Goal: Task Accomplishment & Management: Use online tool/utility

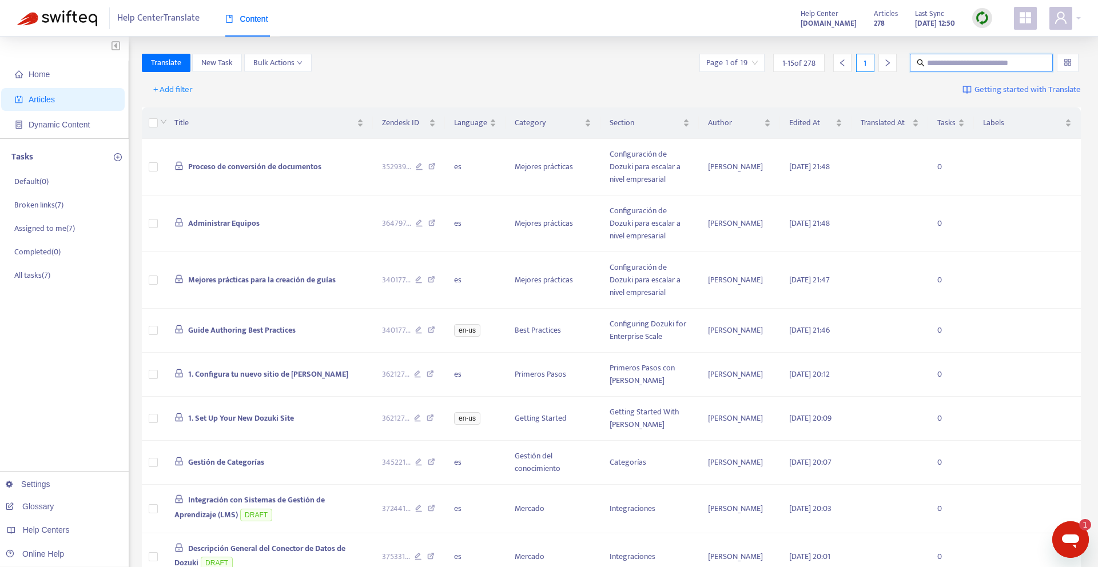
click at [970, 64] on input "text" at bounding box center [982, 63] width 110 height 13
paste input "**********"
type input "**********"
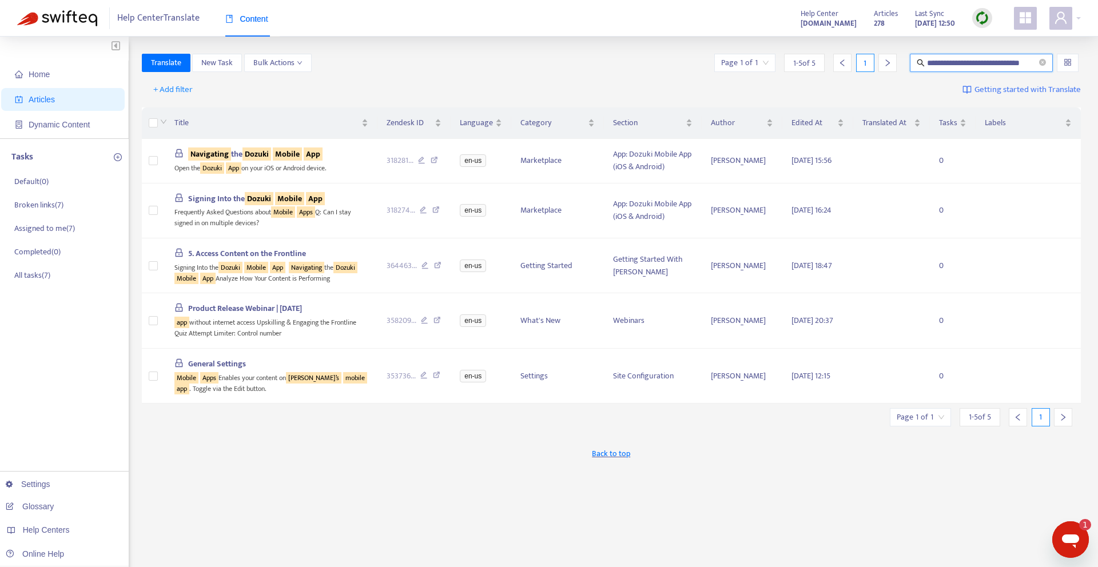
scroll to position [0, 0]
drag, startPoint x: 942, startPoint y: 63, endPoint x: 919, endPoint y: 64, distance: 22.9
click at [919, 64] on span "**********" at bounding box center [981, 63] width 143 height 18
click at [368, 153] on td "Navigating the Dozuki Mobile App Open the Dozuki App on your iOS or Android dev…" at bounding box center [271, 161] width 212 height 45
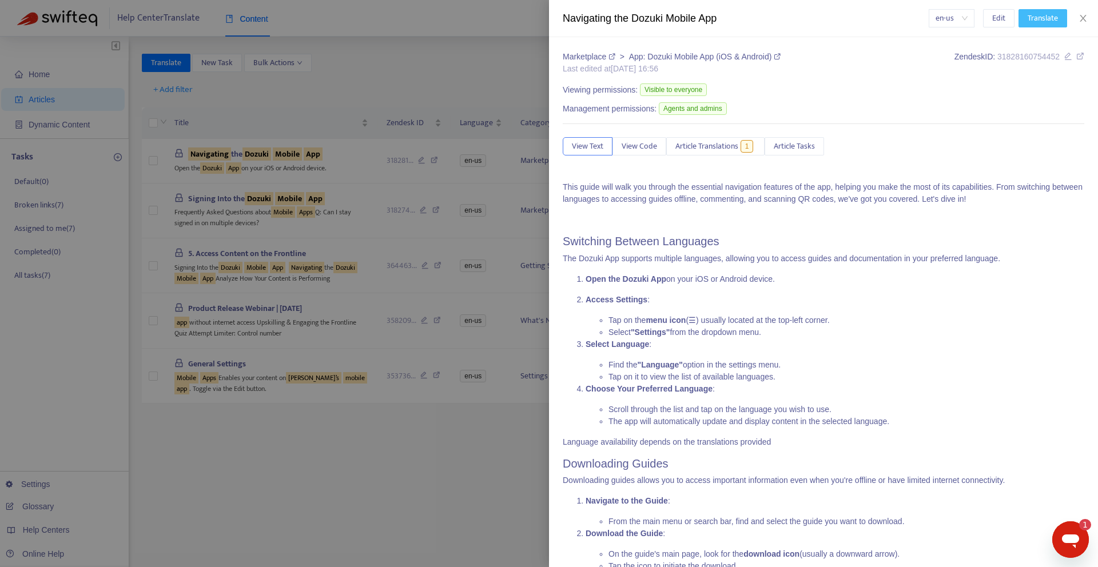
click at [1043, 19] on span "Translate" at bounding box center [1043, 18] width 30 height 13
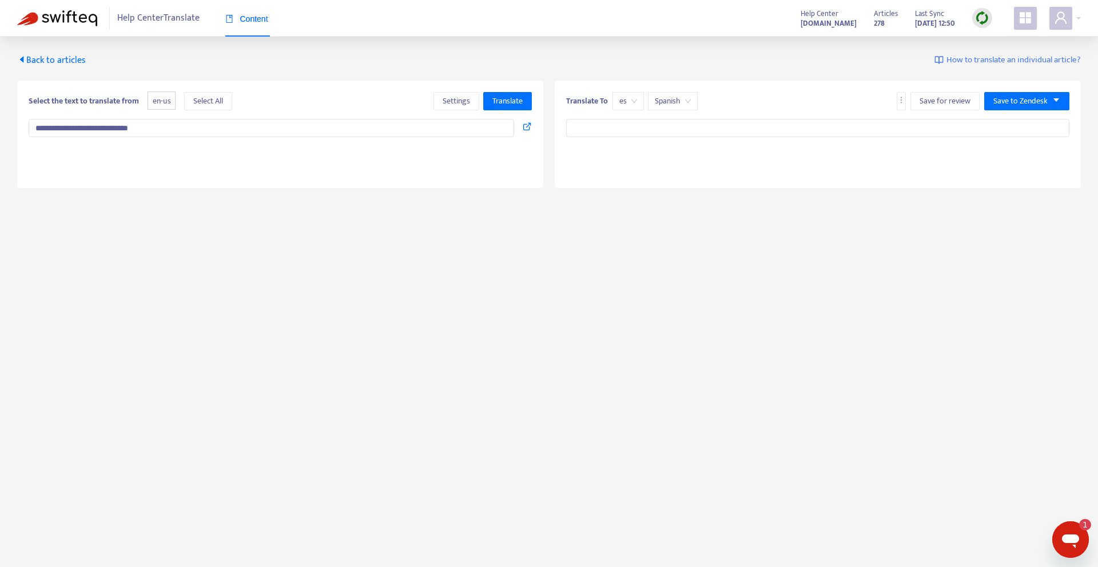
type input "**********"
type textarea "**********"
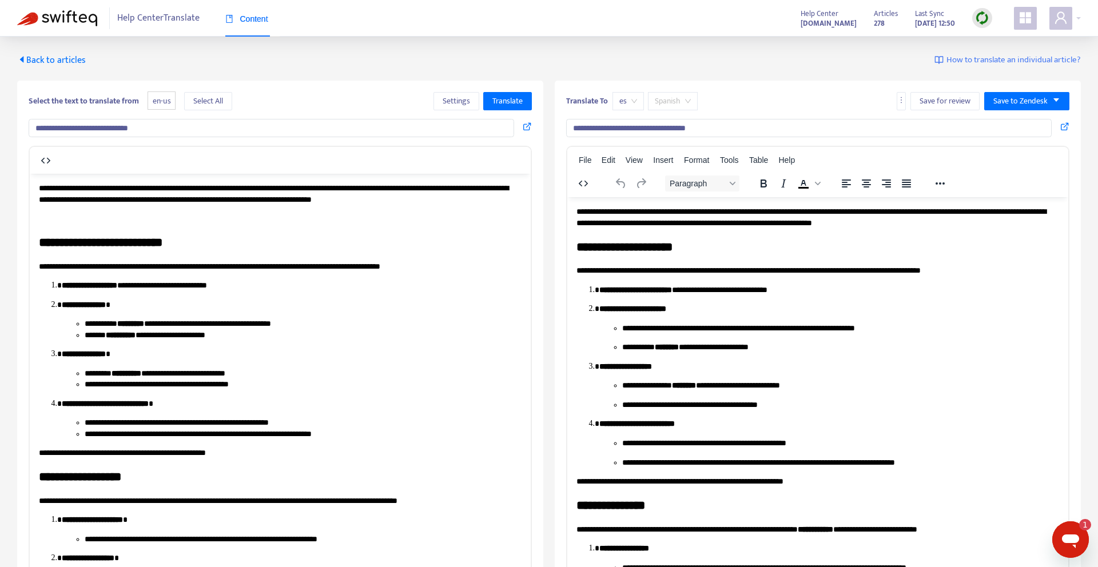
click at [680, 104] on span "Spanish" at bounding box center [673, 101] width 36 height 17
click at [739, 101] on div "Translate To es Spanish Save for review Save to Zendesk" at bounding box center [817, 103] width 503 height 23
click at [634, 101] on span "es" at bounding box center [629, 101] width 18 height 17
click at [498, 50] on div "**********" at bounding box center [549, 326] width 1098 height 578
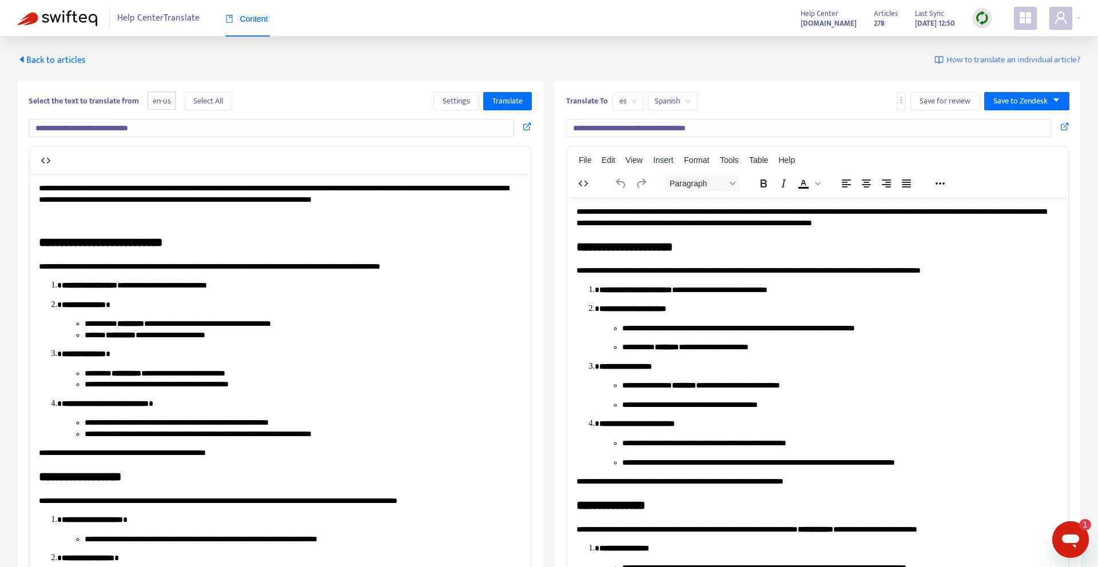
click at [57, 53] on span "Back to articles" at bounding box center [51, 60] width 69 height 15
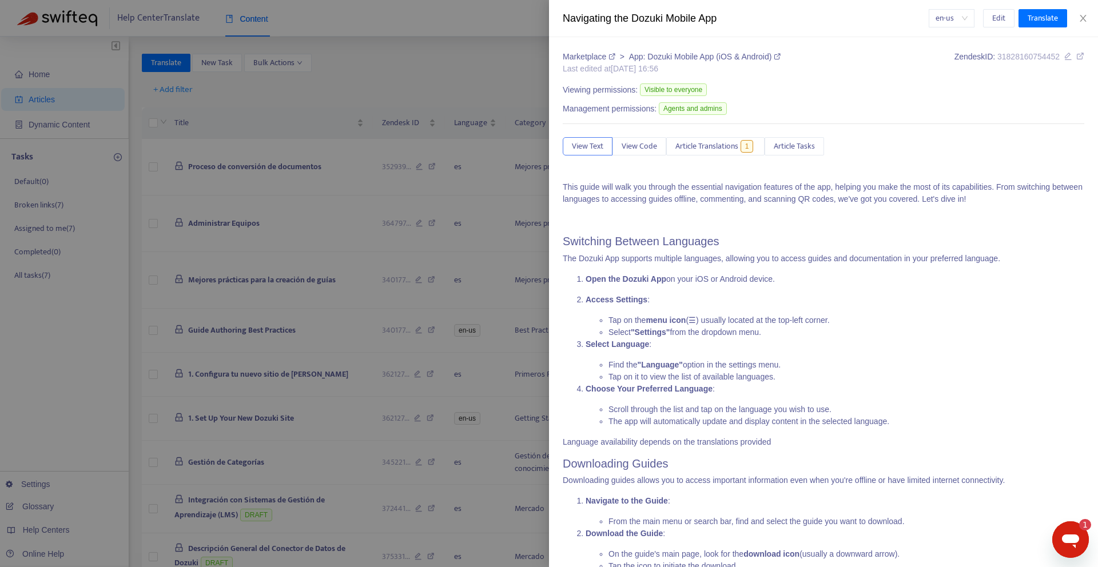
type input "**********"
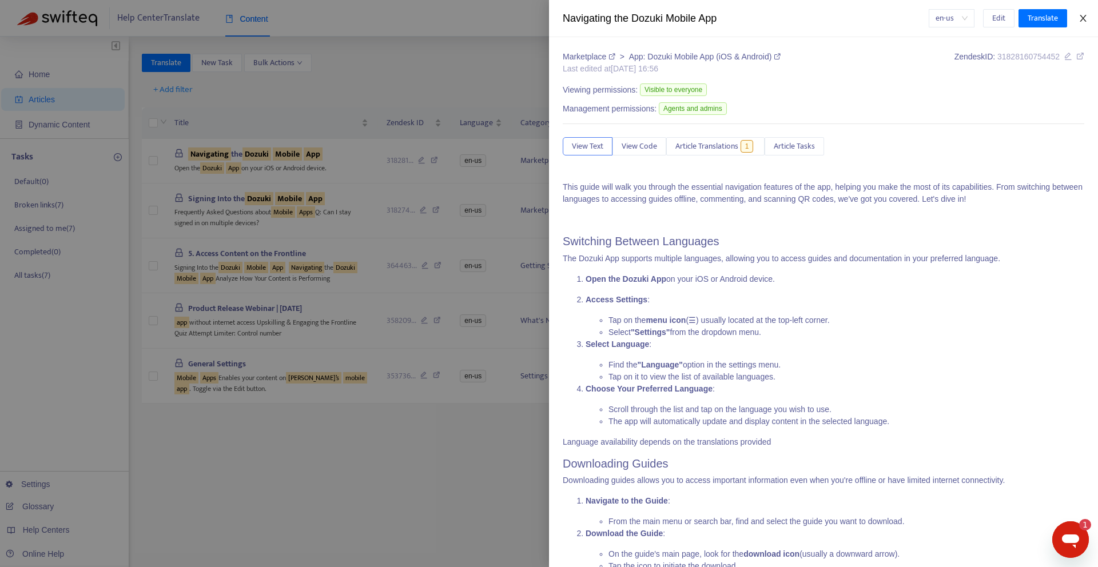
click at [1081, 19] on icon "close" at bounding box center [1083, 18] width 9 height 9
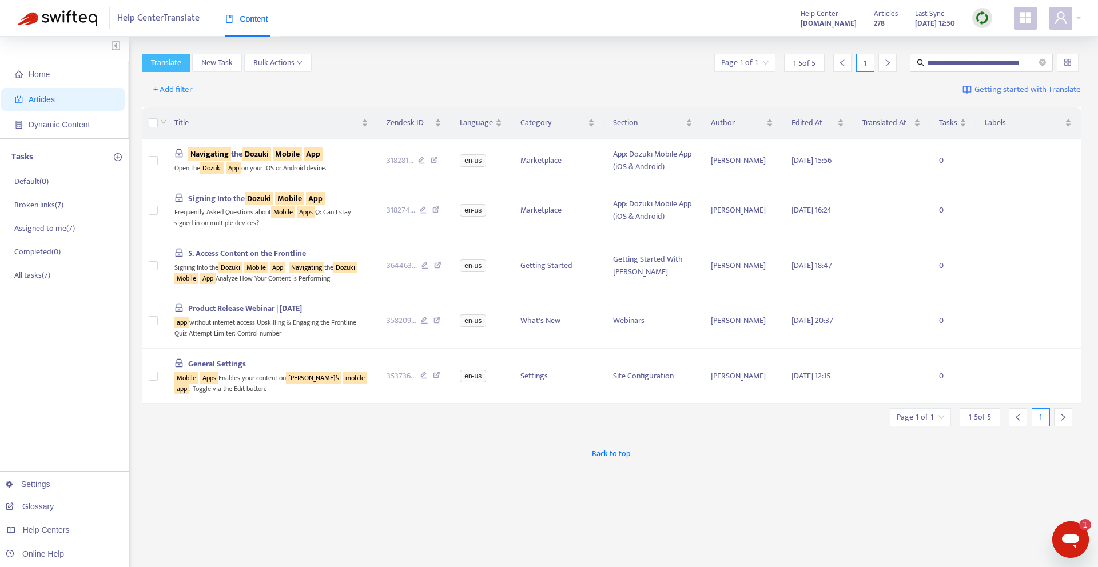
click at [175, 64] on span "Translate" at bounding box center [166, 63] width 30 height 13
click at [167, 65] on span "Translate" at bounding box center [166, 63] width 30 height 13
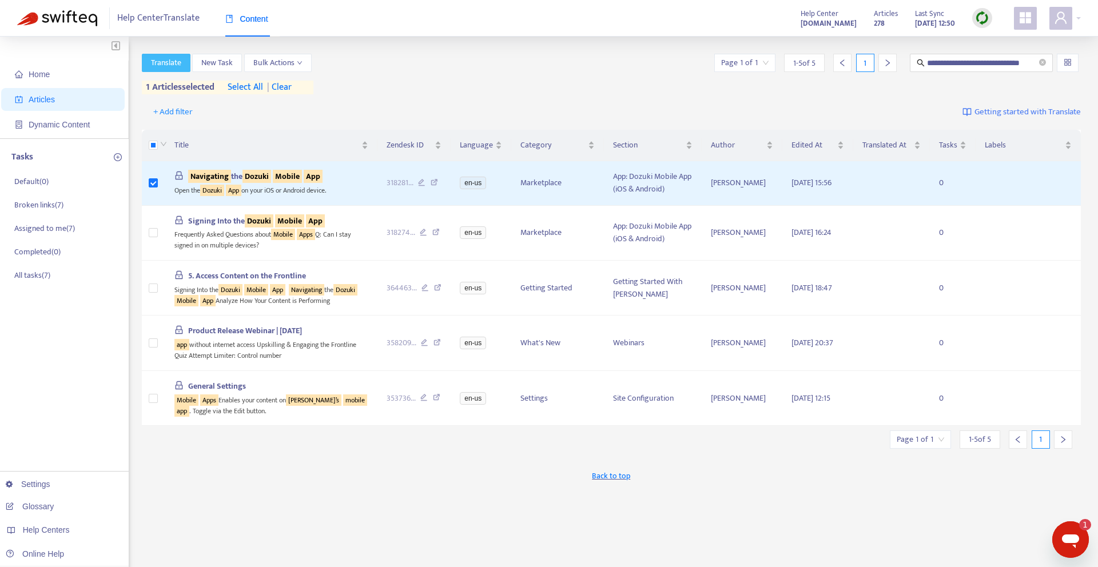
click at [157, 61] on span "Translate" at bounding box center [166, 63] width 30 height 13
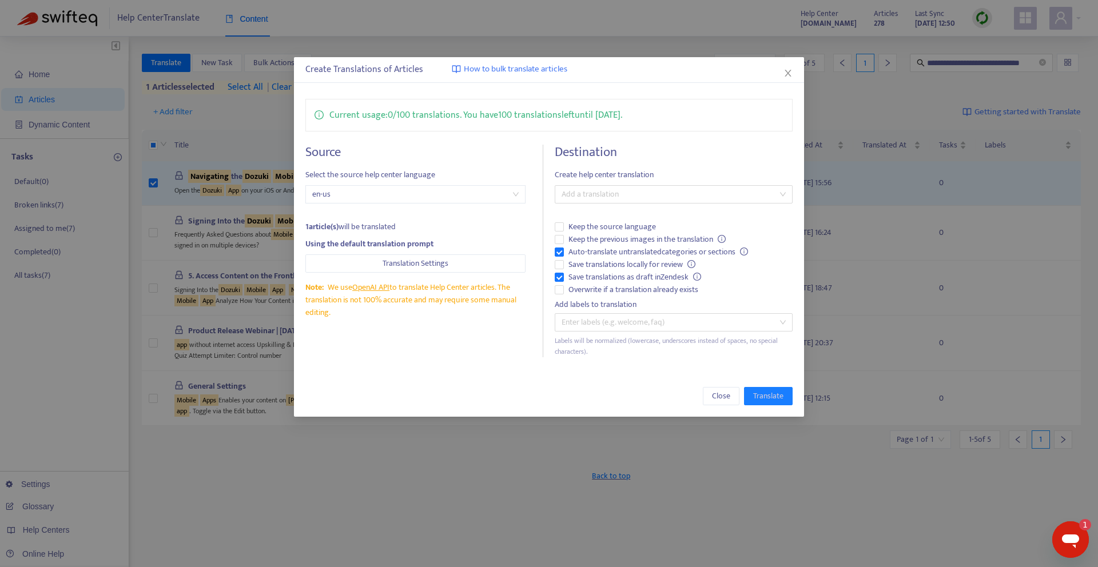
click at [318, 194] on span "en-us" at bounding box center [415, 194] width 207 height 17
click at [427, 268] on span "Translation Settings" at bounding box center [416, 263] width 66 height 13
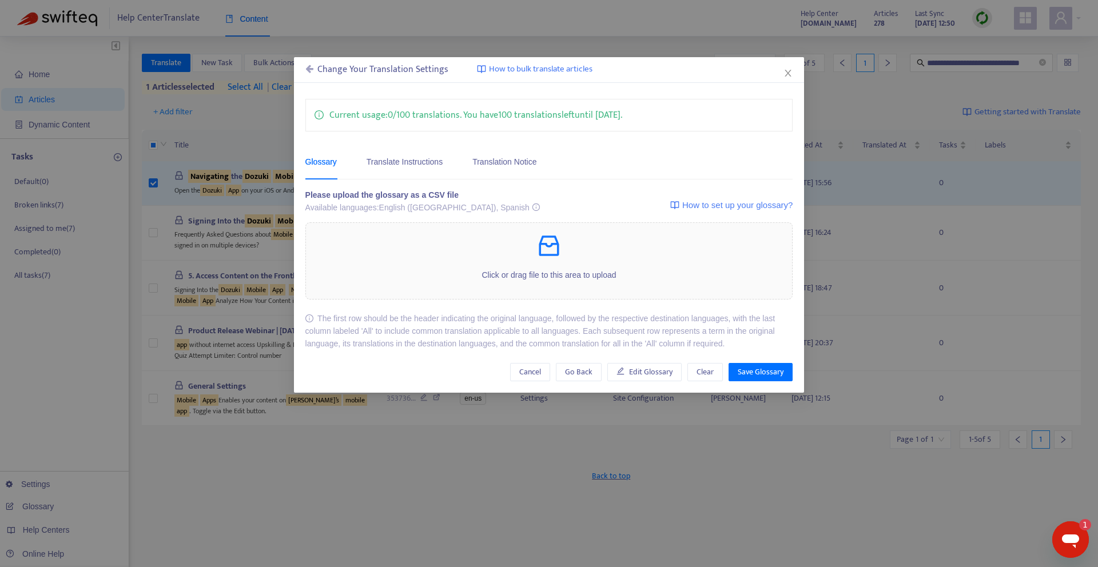
click at [307, 66] on icon at bounding box center [309, 68] width 8 height 9
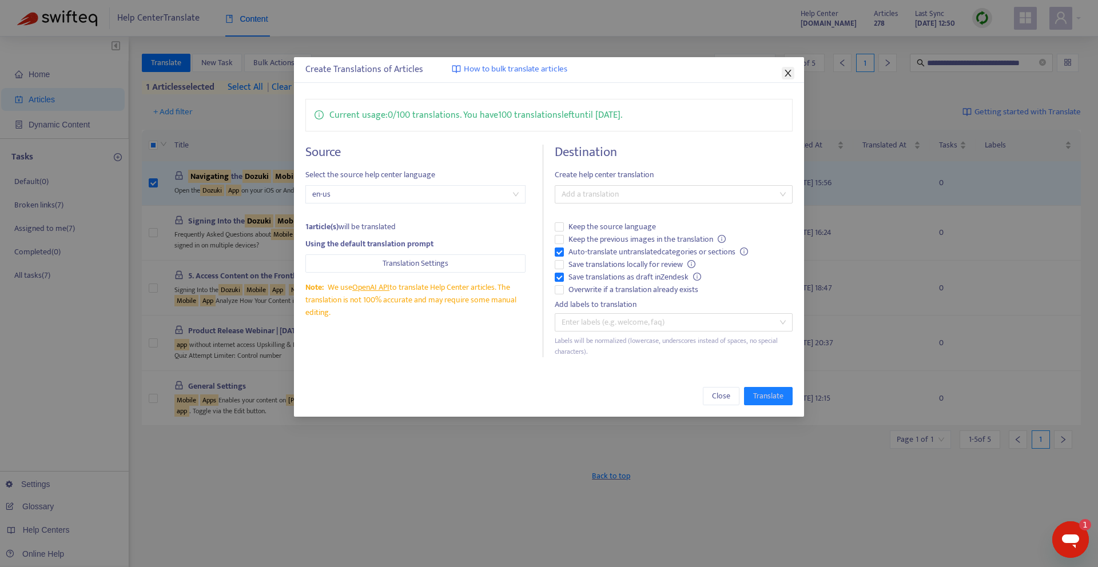
click at [792, 74] on icon "close" at bounding box center [788, 73] width 9 height 9
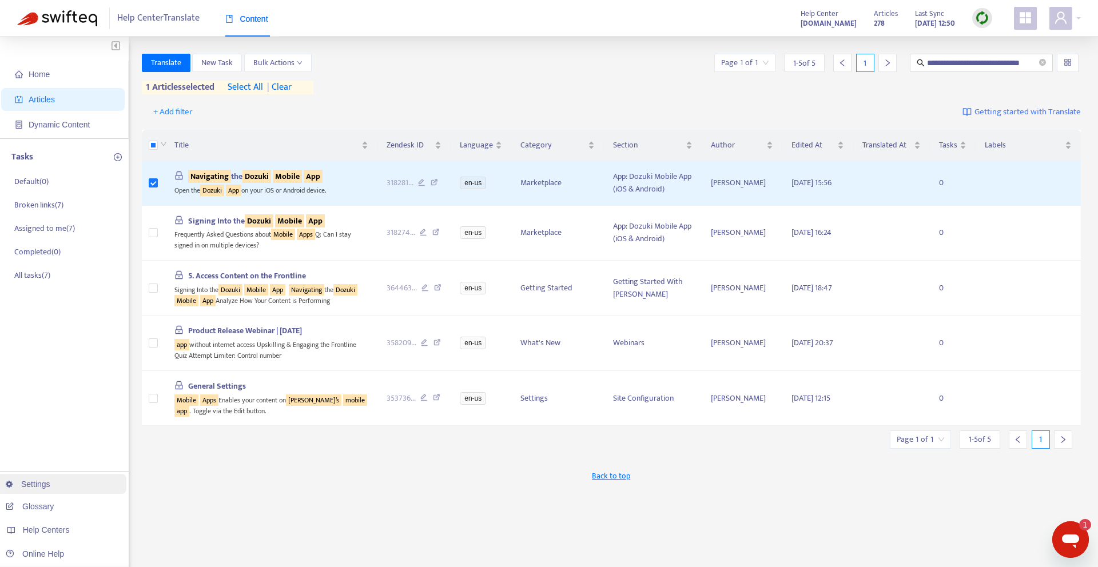
click at [32, 487] on link "Settings" at bounding box center [28, 484] width 45 height 9
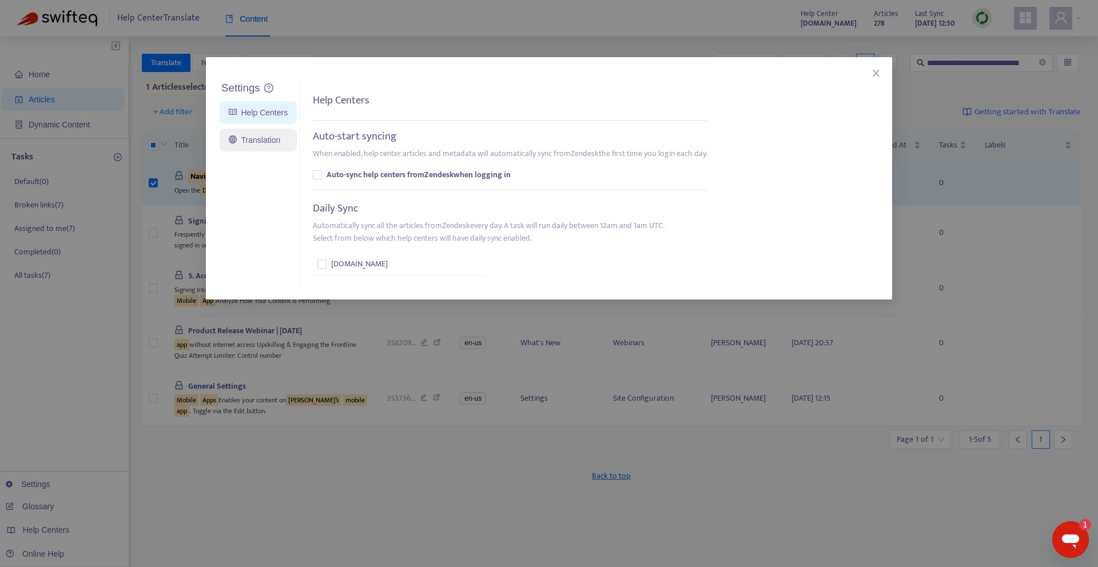
click at [260, 145] on link "Translation" at bounding box center [254, 140] width 51 height 9
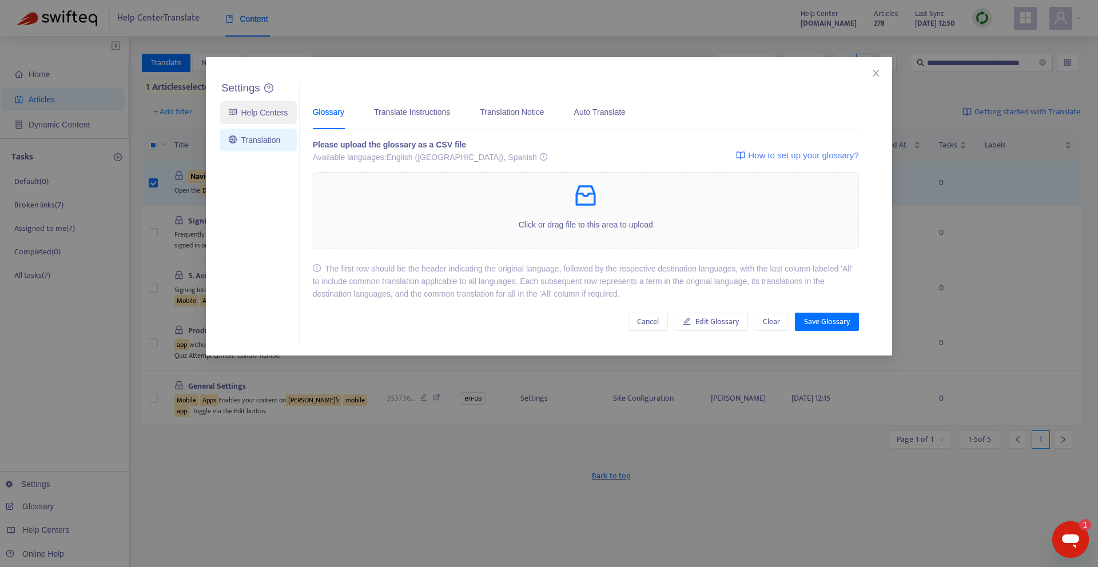
click at [244, 112] on link "Help Centers" at bounding box center [258, 112] width 59 height 9
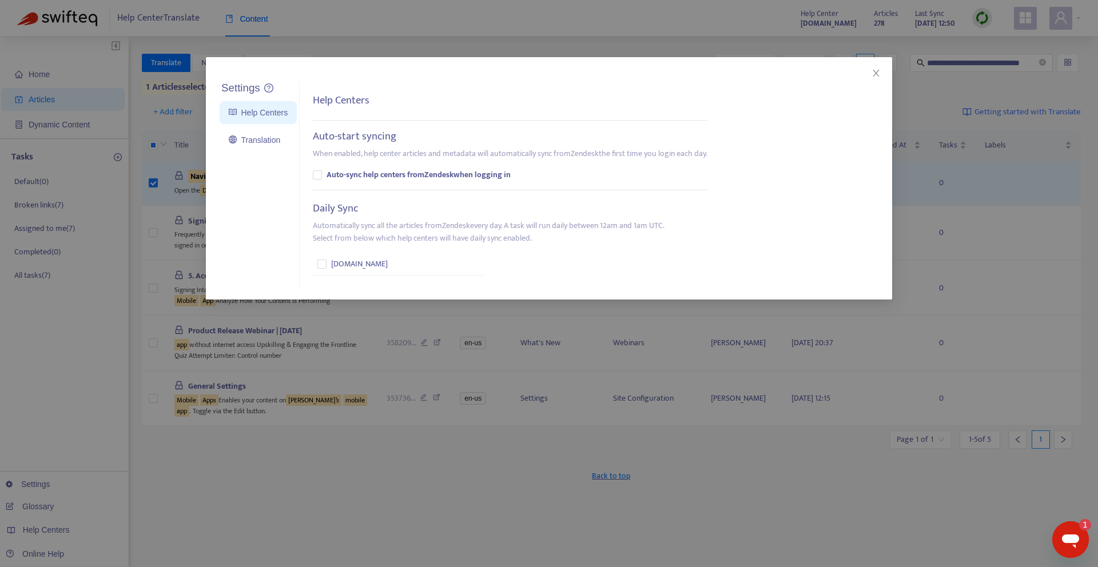
click at [309, 436] on div "Settings Help Centers Translation Settings Help Centers Auto-start syncing When…" at bounding box center [549, 283] width 1098 height 567
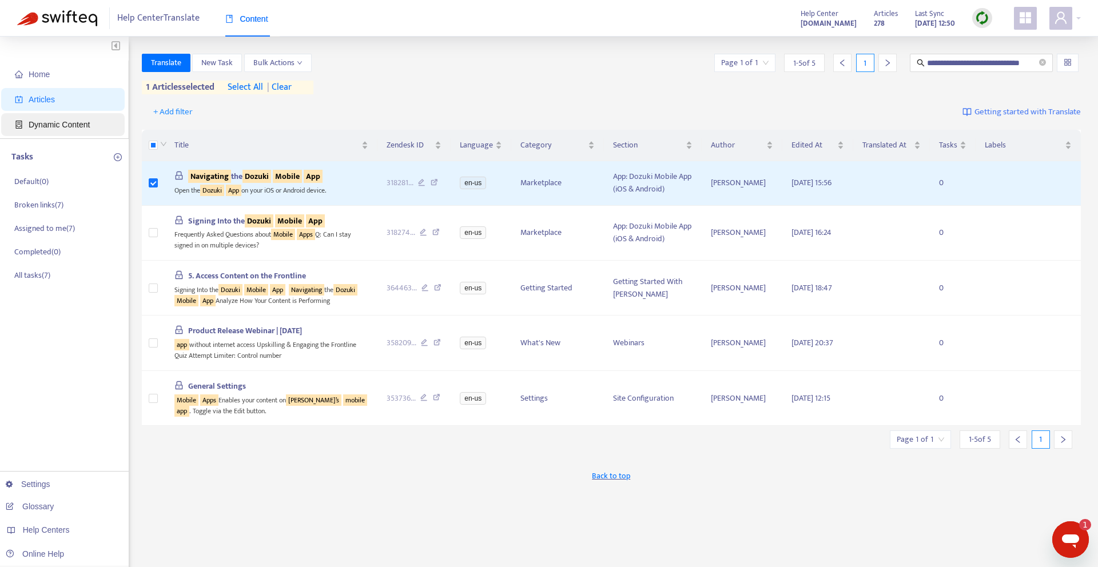
click at [46, 132] on span "Dynamic Content" at bounding box center [65, 124] width 101 height 23
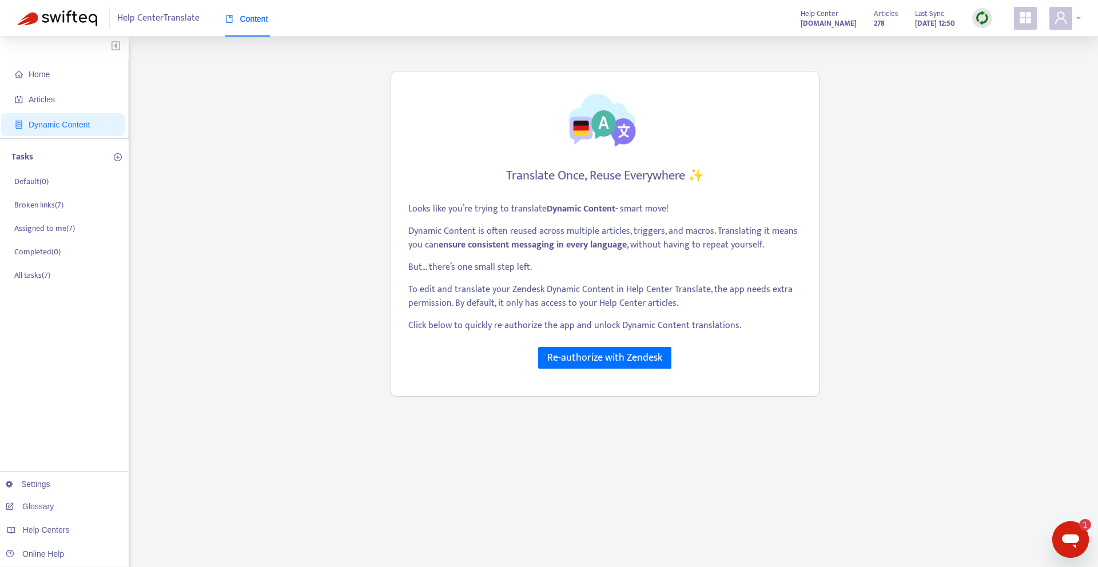
click at [1075, 22] on div at bounding box center [1065, 18] width 31 height 23
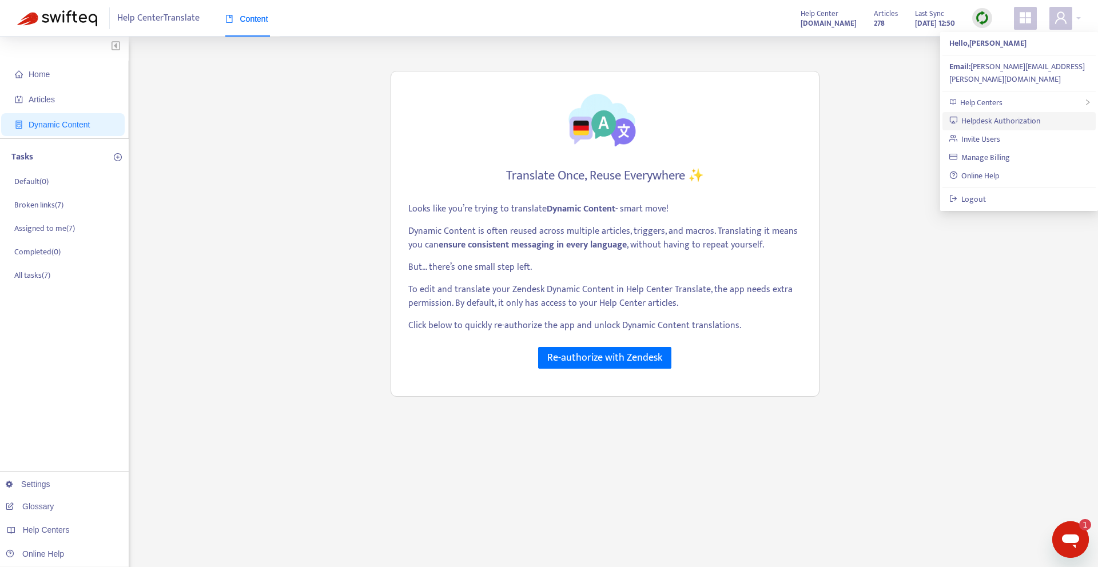
click at [1038, 114] on link "Helpdesk Authorization" at bounding box center [996, 120] width 92 height 13
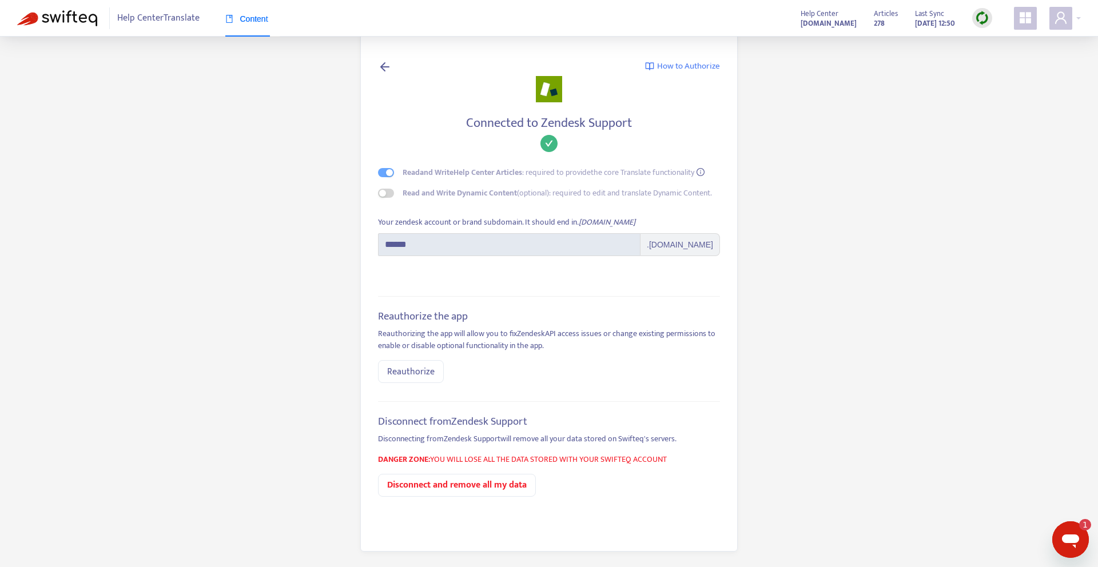
scroll to position [2, 0]
click at [416, 372] on span "Reauthorize" at bounding box center [410, 370] width 47 height 14
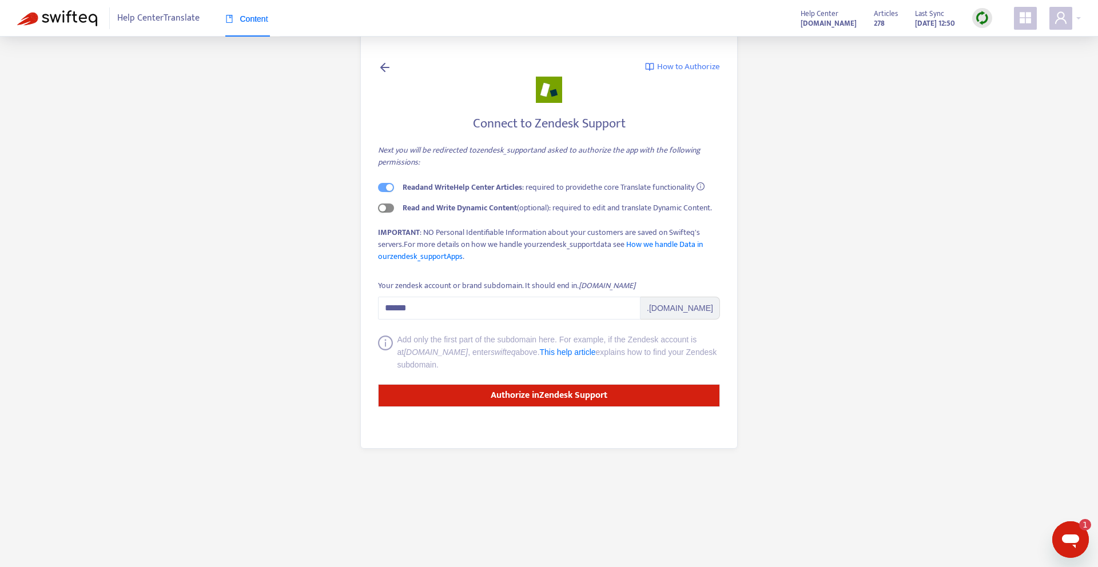
click at [381, 209] on div "button" at bounding box center [382, 208] width 7 height 7
click at [550, 395] on strong "Authorize in Zendesk Support" at bounding box center [549, 395] width 117 height 15
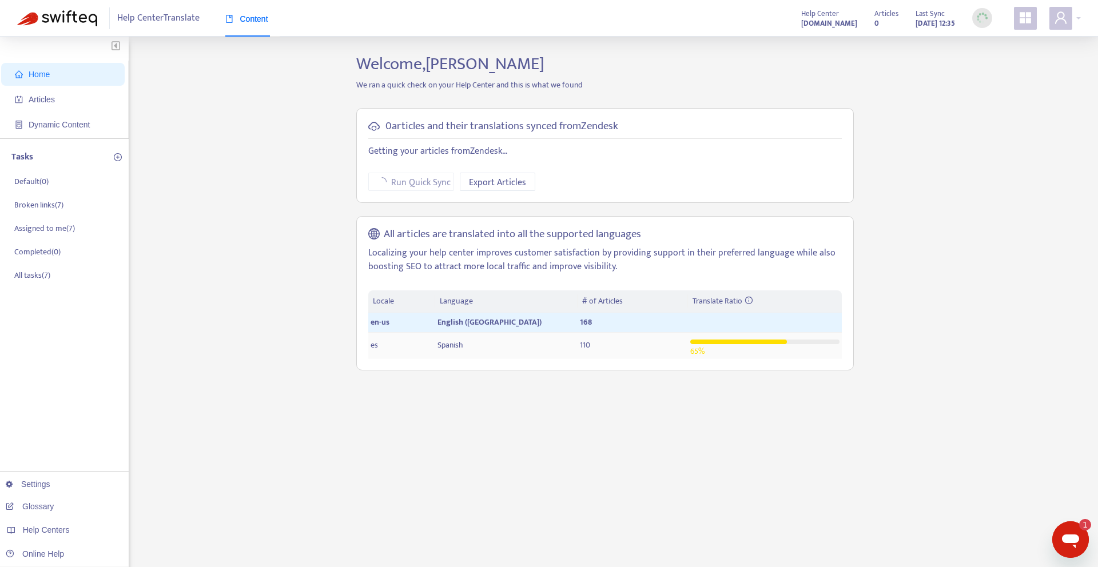
click at [477, 348] on td "Spanish" at bounding box center [506, 346] width 142 height 26
click at [382, 350] on td "es" at bounding box center [402, 346] width 68 height 26
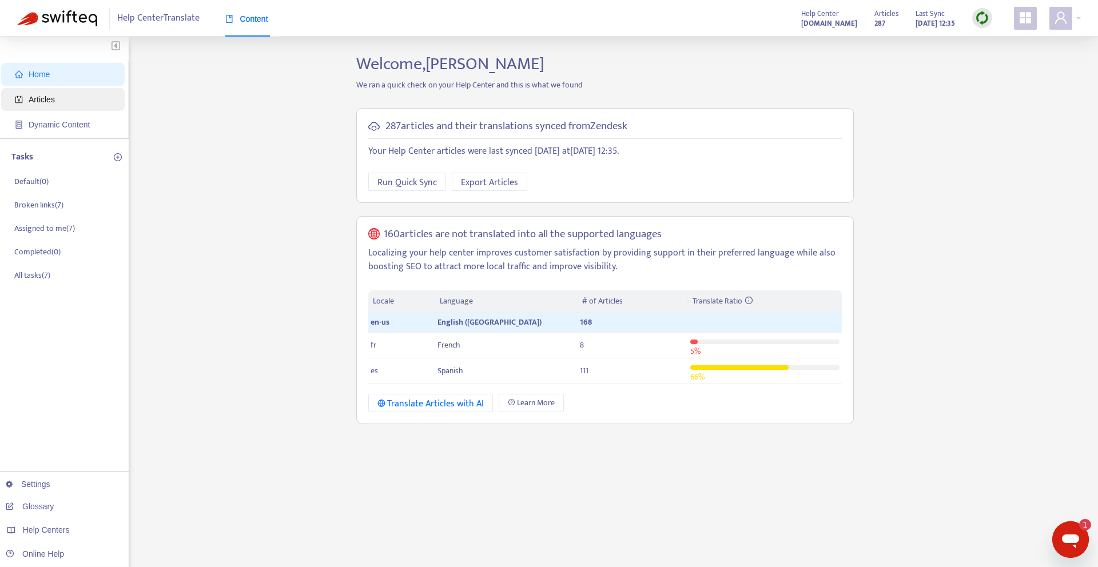
click at [37, 104] on span "Articles" at bounding box center [42, 99] width 26 height 9
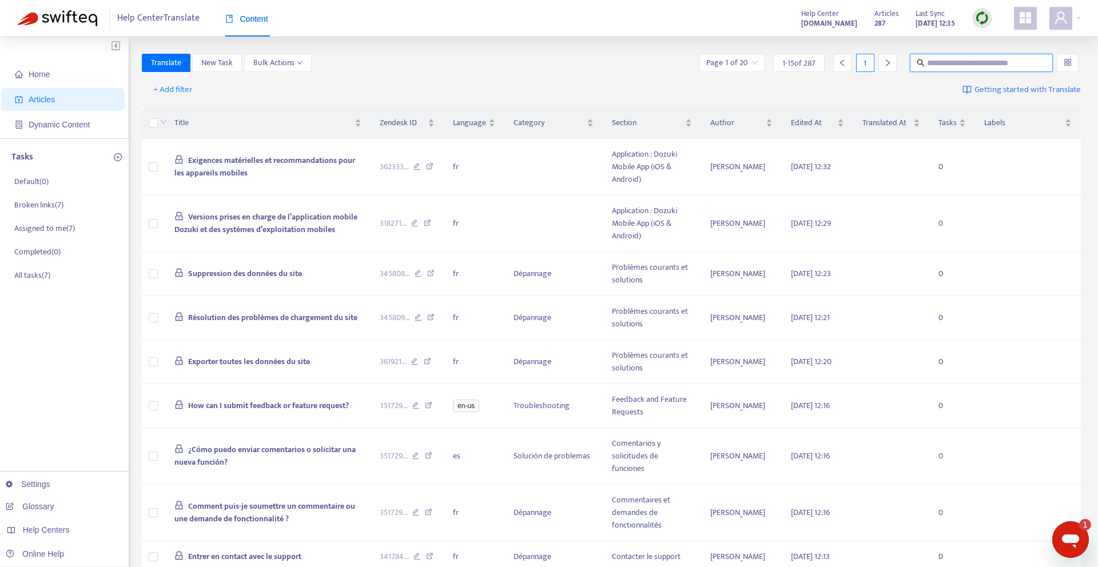
click at [989, 64] on input "text" at bounding box center [982, 63] width 110 height 13
paste input "**********"
type input "**********"
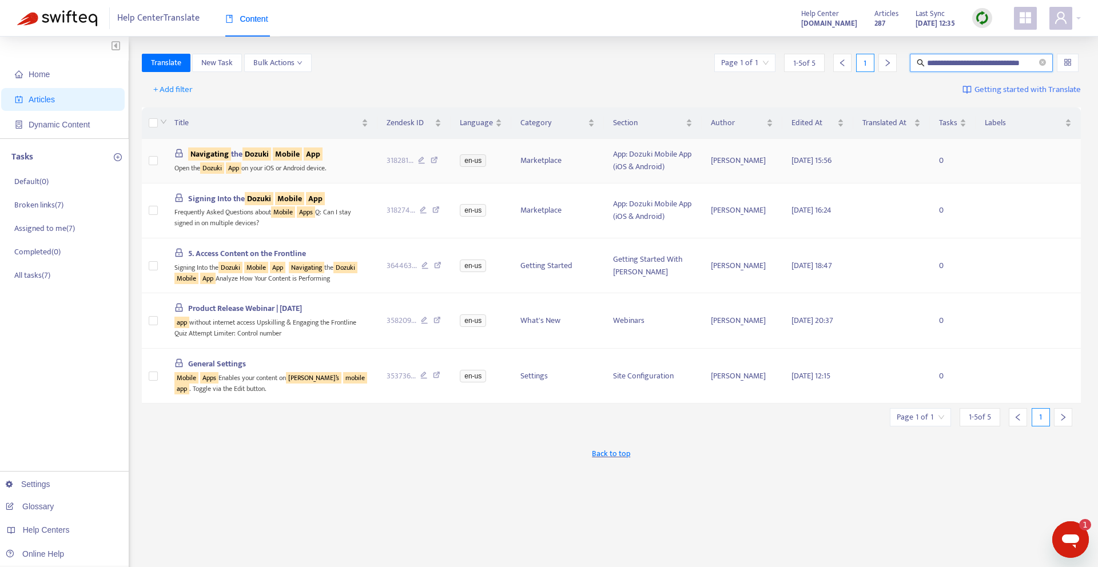
click at [344, 172] on div "Open the Dozuki App on your iOS or Android device." at bounding box center [271, 167] width 194 height 13
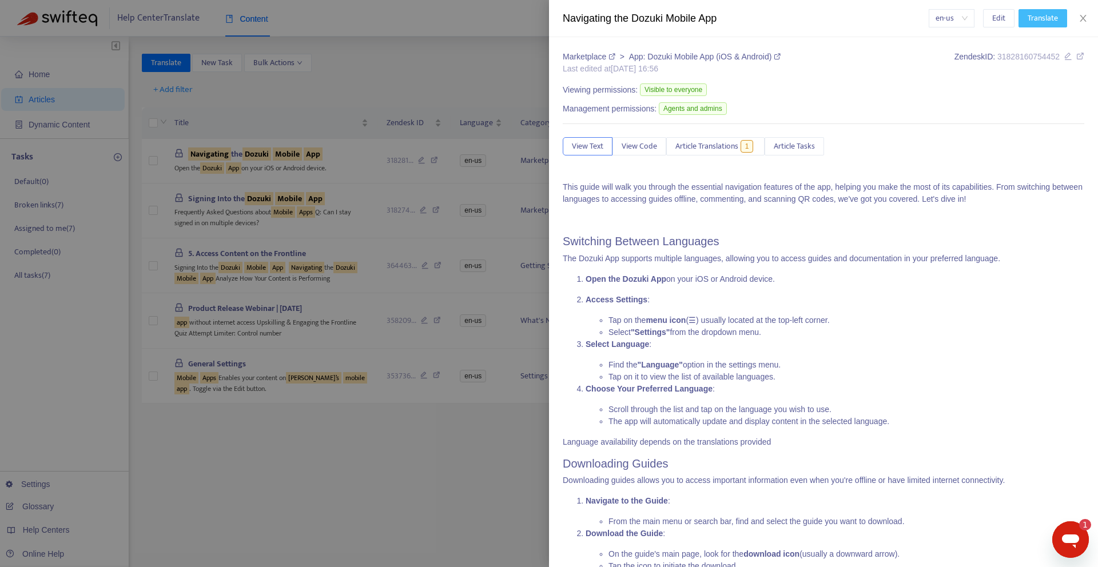
click at [1029, 21] on span "Translate" at bounding box center [1043, 18] width 30 height 13
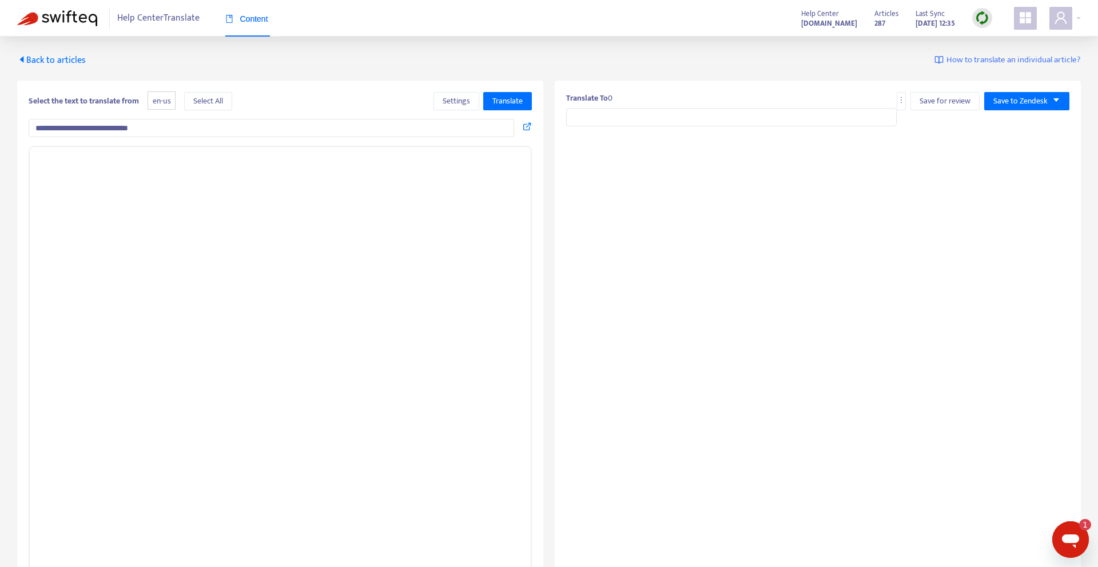
type input "**********"
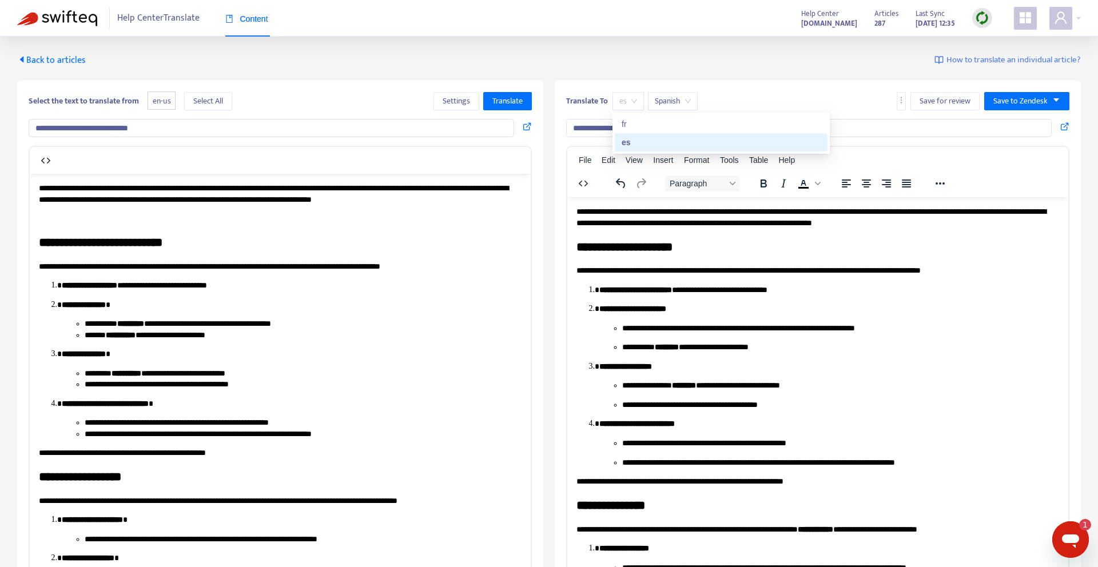
click at [629, 103] on span "es" at bounding box center [629, 101] width 18 height 17
click at [632, 126] on div "fr" at bounding box center [721, 124] width 199 height 13
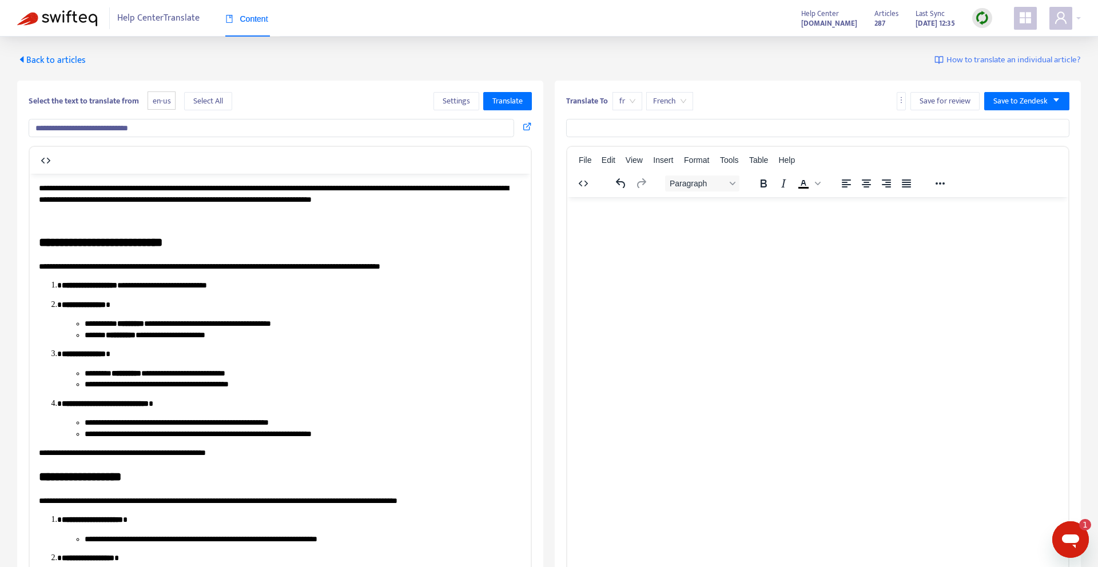
click at [25, 60] on icon "caret-left" at bounding box center [21, 59] width 9 height 9
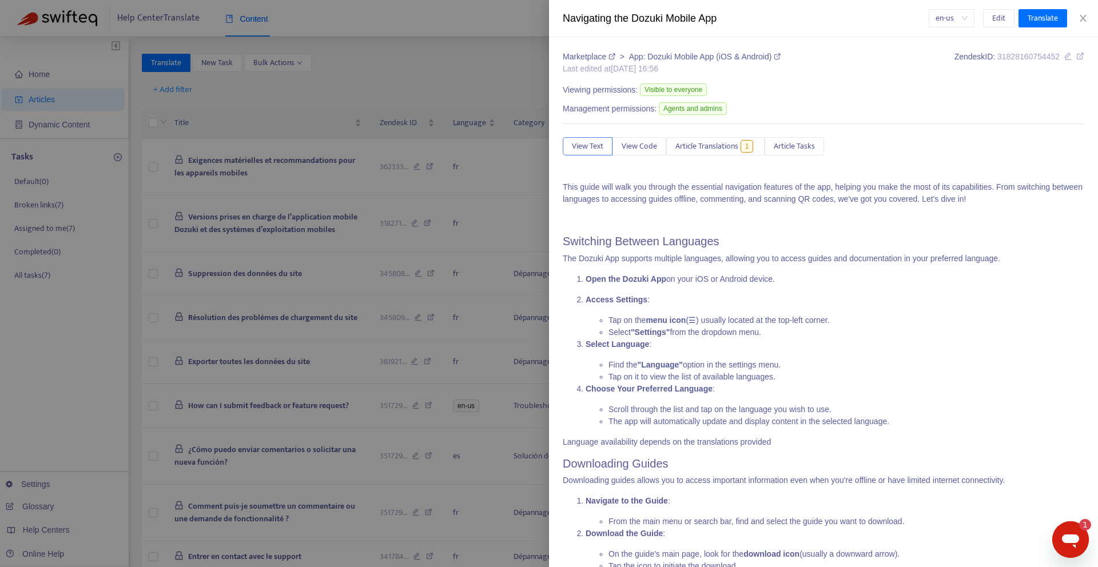
type input "**********"
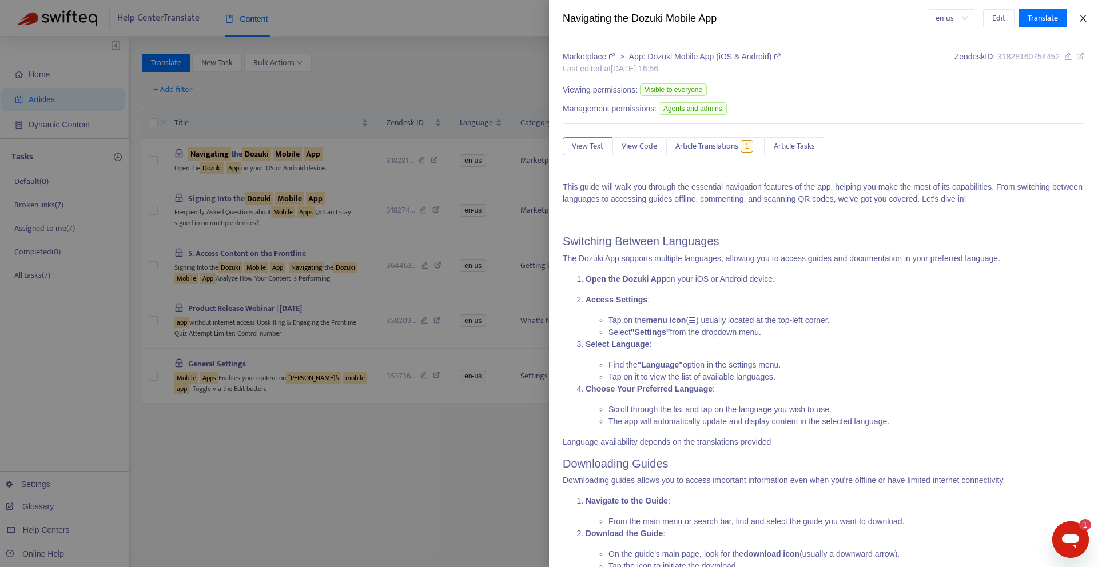
click at [1081, 19] on icon "close" at bounding box center [1083, 18] width 9 height 9
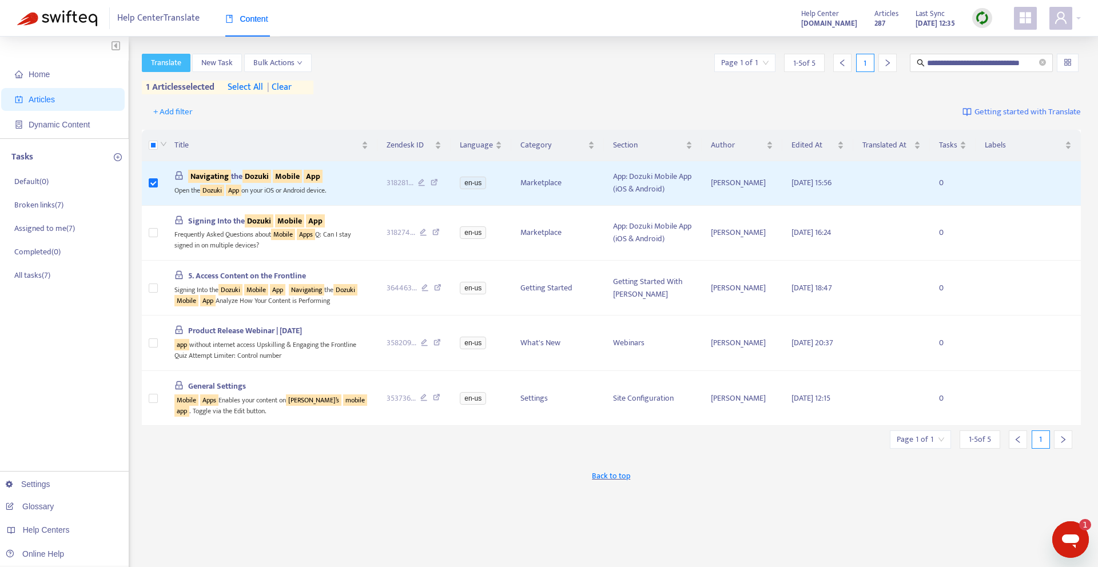
click at [172, 62] on span "Translate" at bounding box center [166, 63] width 30 height 13
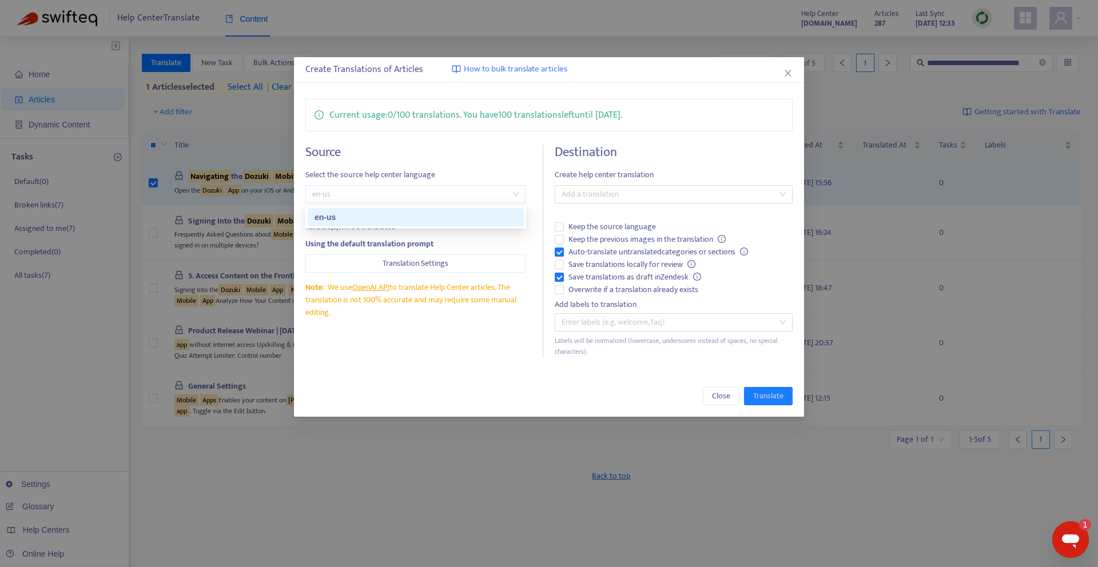
click at [366, 192] on span "en-us" at bounding box center [415, 194] width 207 height 17
click at [509, 163] on div "Source Select the source help center language en-us 1 article(s) will be transl…" at bounding box center [424, 251] width 239 height 213
click at [614, 203] on div "Add a translation" at bounding box center [674, 194] width 238 height 18
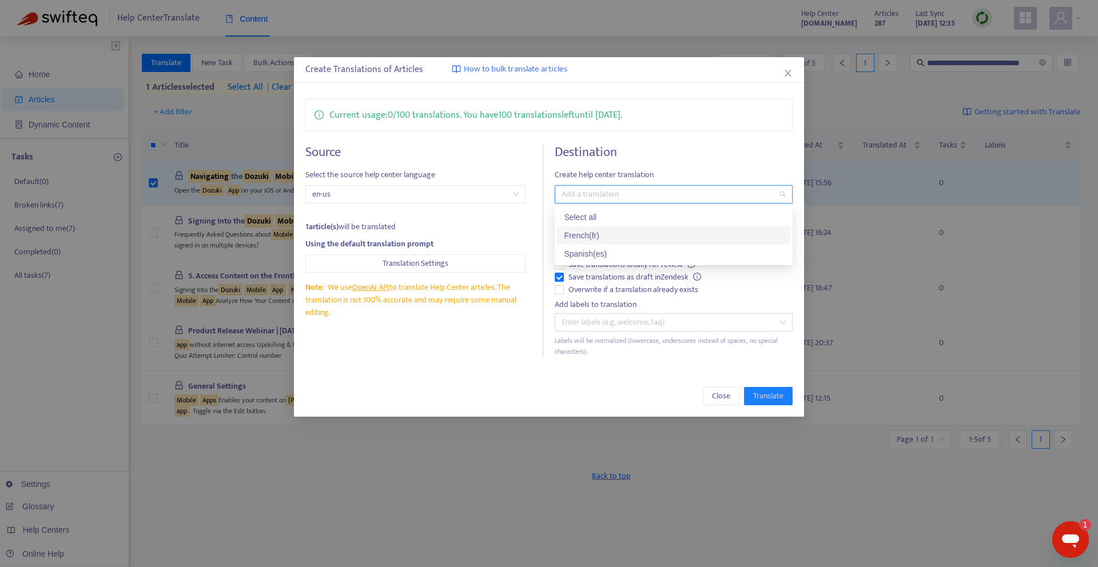
click at [603, 232] on div "French ( fr )" at bounding box center [674, 235] width 220 height 13
click at [737, 150] on h4 "Destination" at bounding box center [674, 152] width 238 height 15
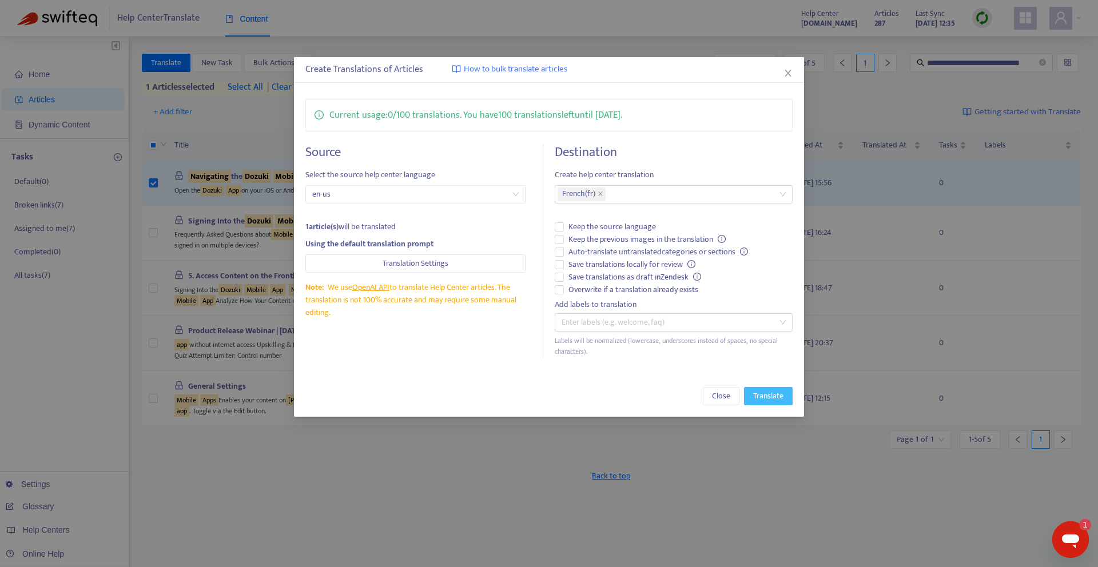
click at [753, 394] on span "Translate" at bounding box center [768, 396] width 30 height 13
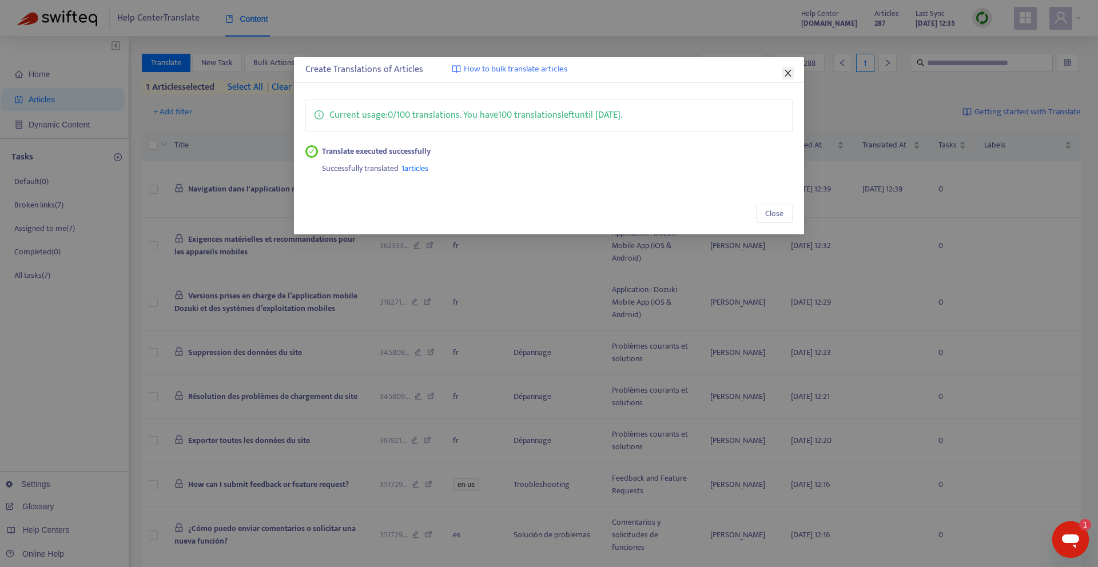
click at [787, 71] on icon "close" at bounding box center [788, 73] width 6 height 7
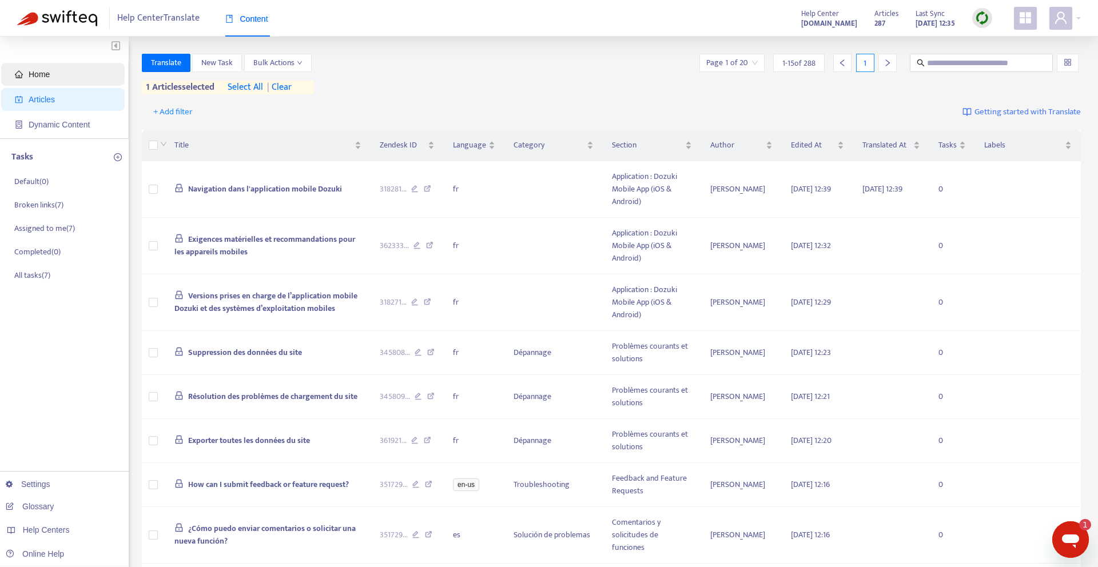
click at [49, 79] on span "Home" at bounding box center [65, 74] width 101 height 23
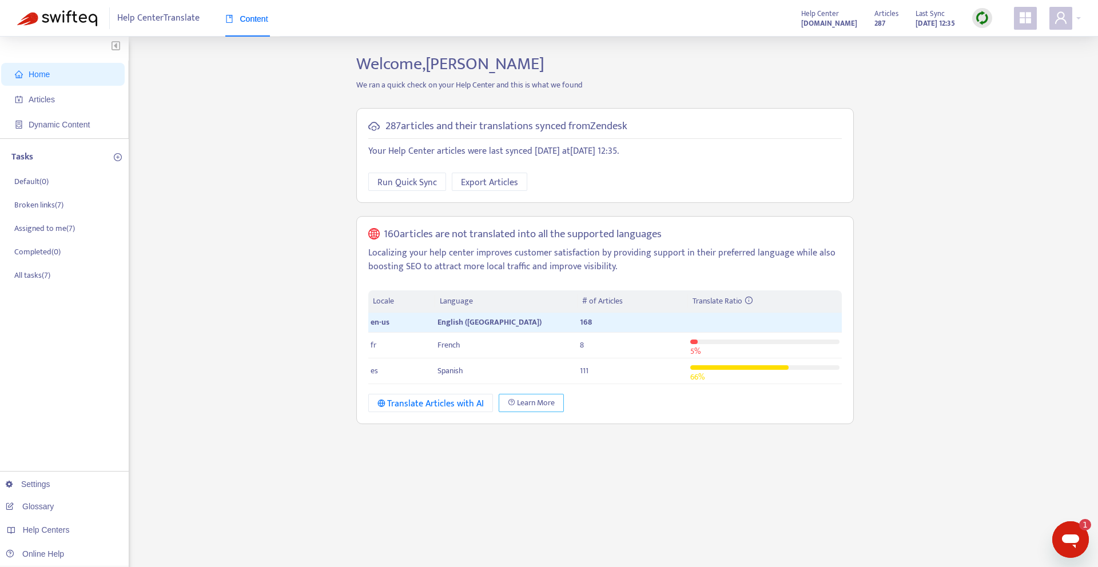
scroll to position [1, 0]
click at [58, 69] on span "Home" at bounding box center [65, 73] width 101 height 23
click at [39, 97] on span "Articles" at bounding box center [42, 98] width 26 height 9
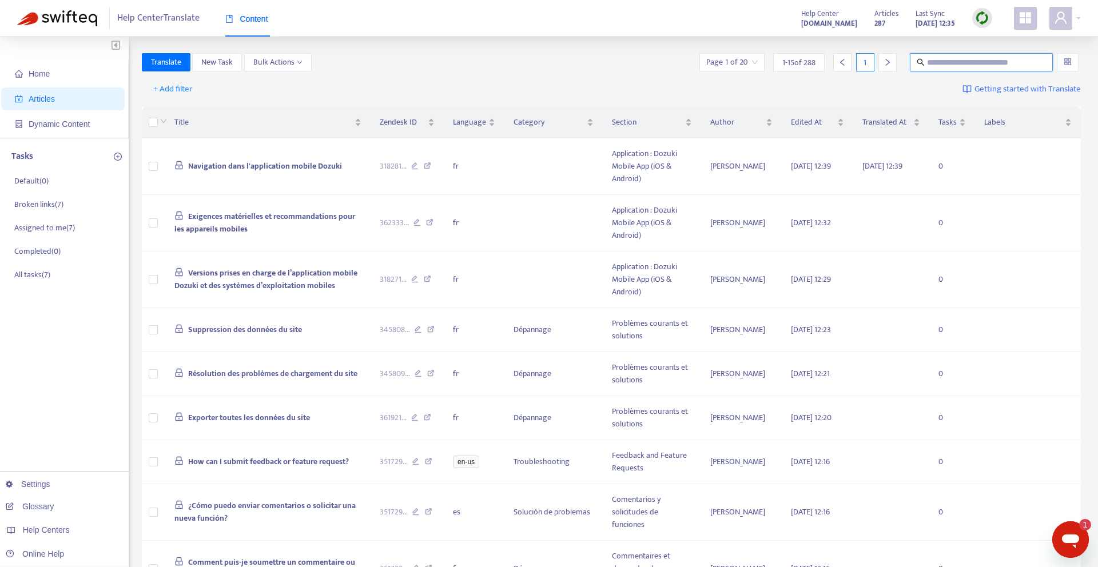
click at [986, 61] on input "text" at bounding box center [982, 62] width 110 height 13
paste input "**********"
type input "**********"
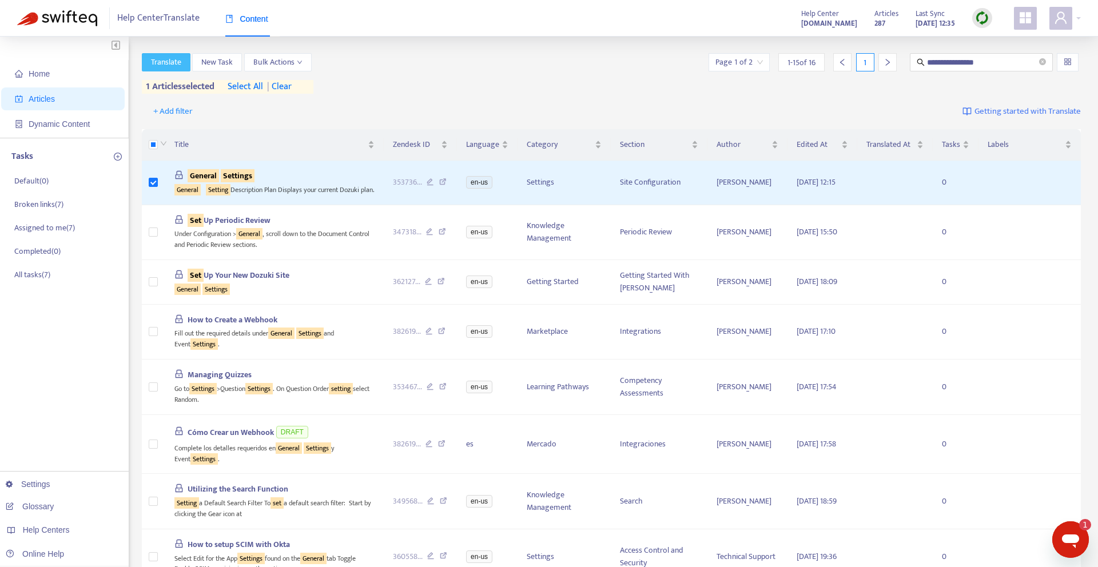
click at [168, 69] on button "Translate" at bounding box center [166, 62] width 49 height 18
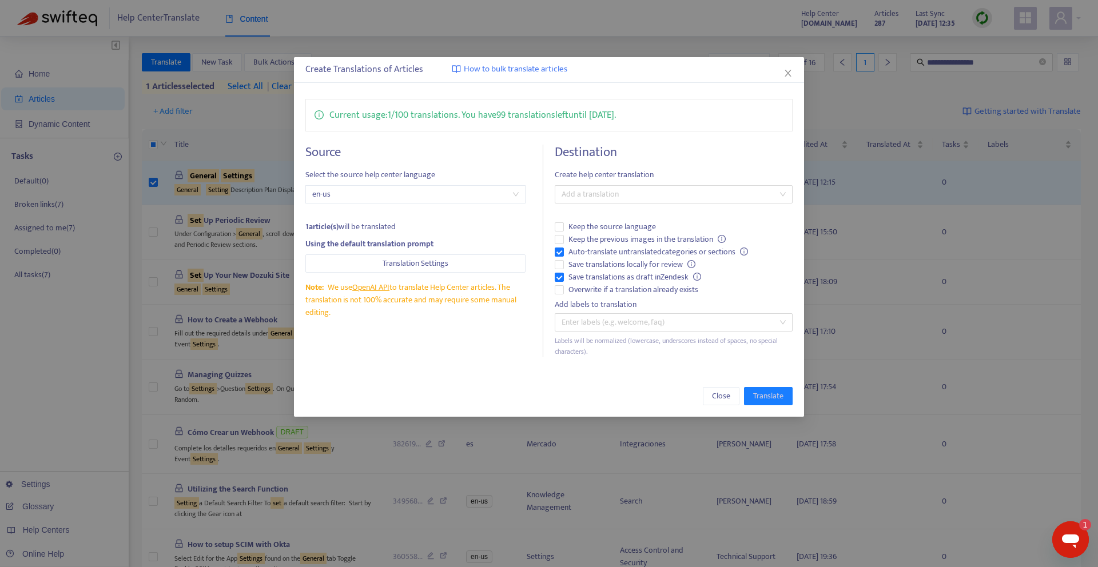
click at [419, 197] on span "en-us" at bounding box center [415, 194] width 207 height 17
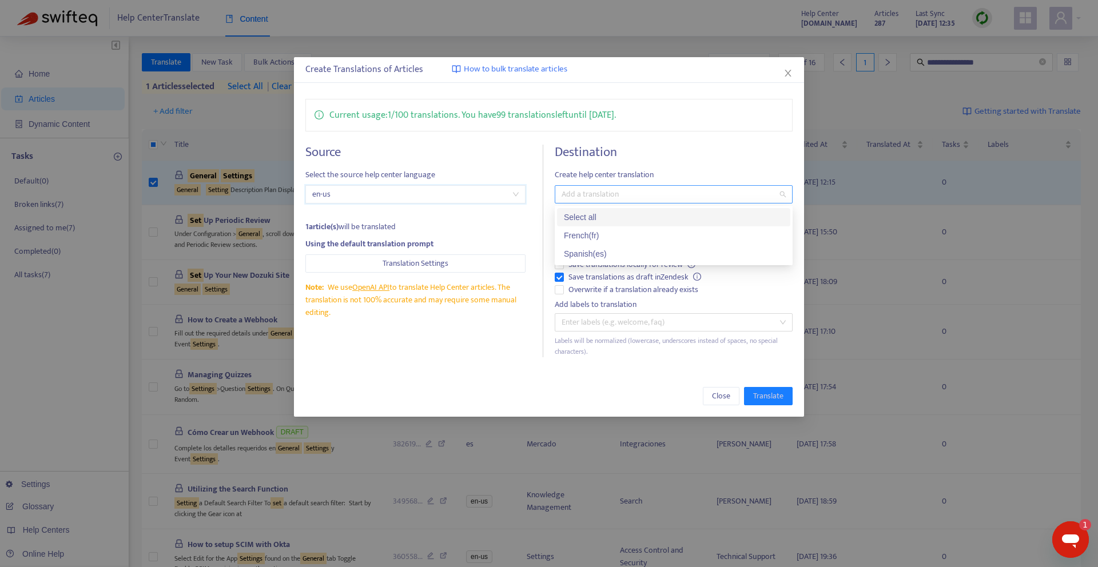
click at [616, 201] on div at bounding box center [668, 195] width 221 height 14
click at [602, 234] on div "French ( fr )" at bounding box center [674, 235] width 220 height 13
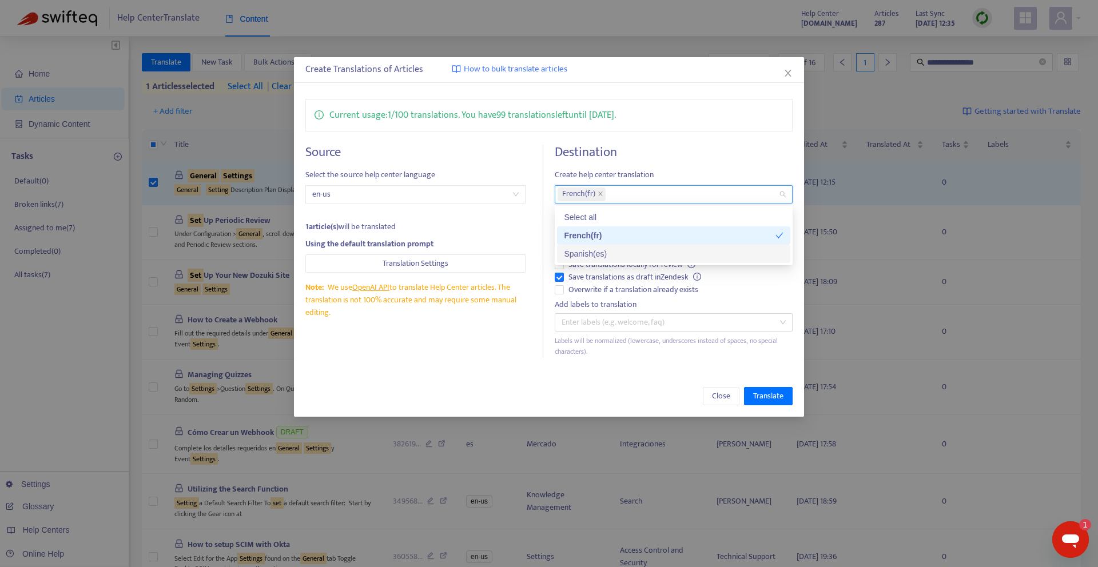
click at [549, 283] on div "Source Select the source help center language en-us 1 article(s) will be transl…" at bounding box center [549, 251] width 488 height 213
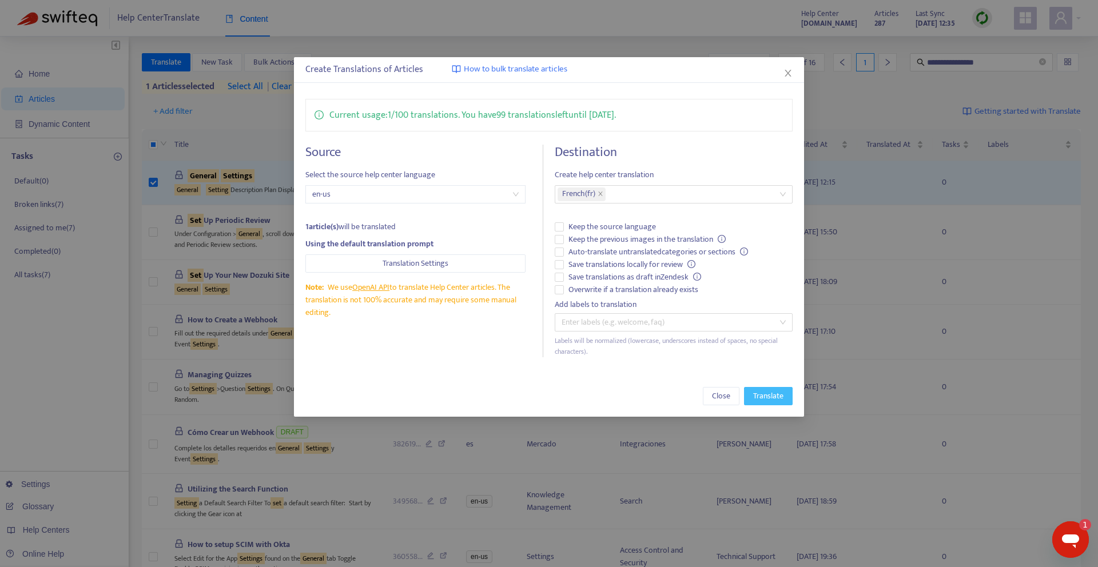
click at [787, 394] on button "Translate" at bounding box center [768, 396] width 49 height 18
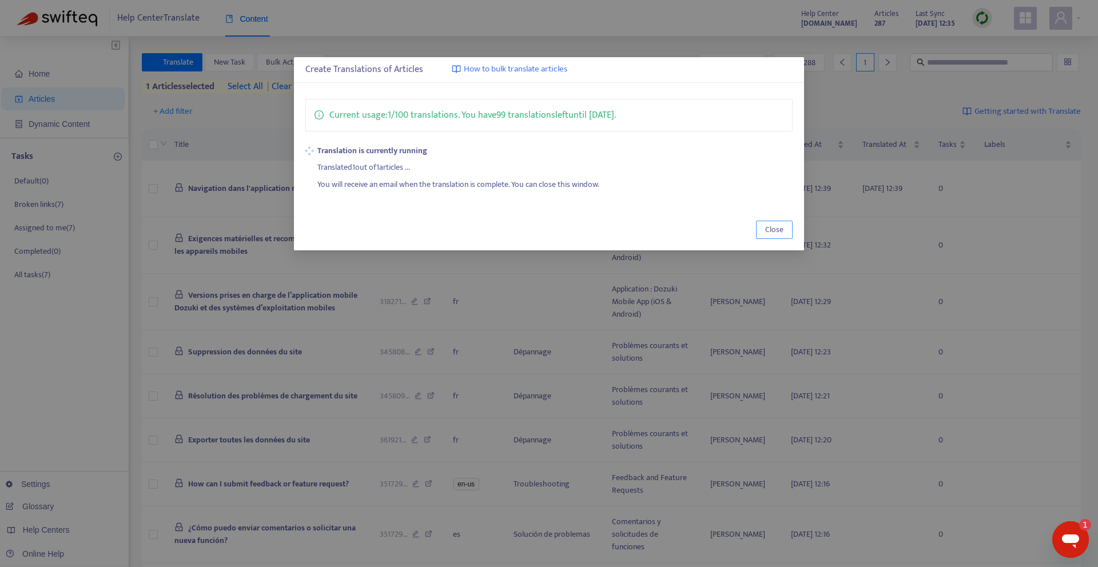
click at [787, 230] on button "Close" at bounding box center [774, 230] width 37 height 18
